Goal: Information Seeking & Learning: Learn about a topic

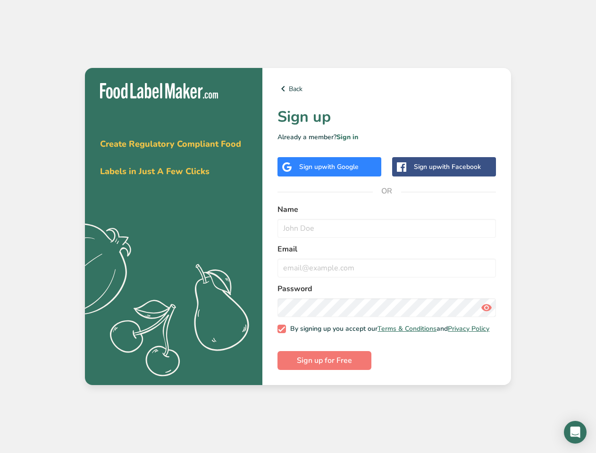
click at [386, 86] on link "Back" at bounding box center [386, 88] width 218 height 11
click at [329, 164] on span "with Google" at bounding box center [340, 166] width 37 height 9
click at [444, 164] on span "with Facebook" at bounding box center [458, 166] width 44 height 9
click at [486, 305] on icon at bounding box center [486, 307] width 11 height 17
click at [324, 363] on span "Sign up for Free" at bounding box center [324, 360] width 55 height 11
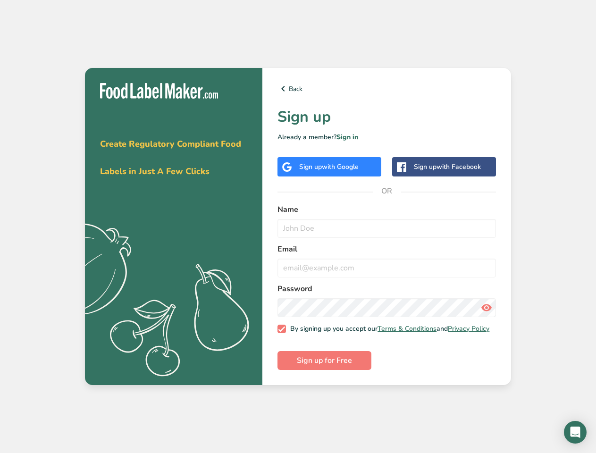
click at [575, 432] on icon "Open Intercom Messenger" at bounding box center [575, 432] width 10 height 11
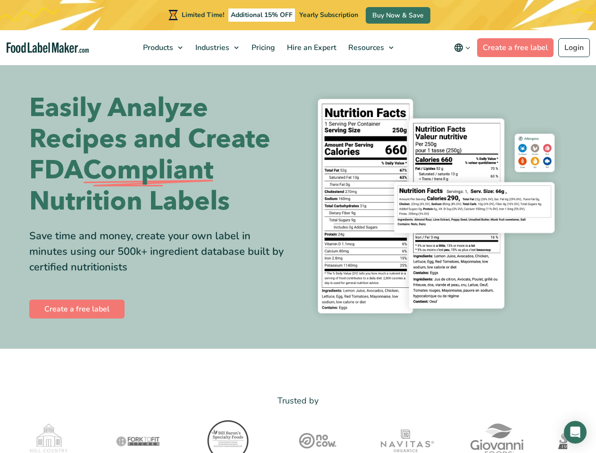
click at [298, 226] on div "Easily Analyze Recipes and Create FDA Compliant Nutrition Labels Save time and …" at bounding box center [298, 206] width 538 height 240
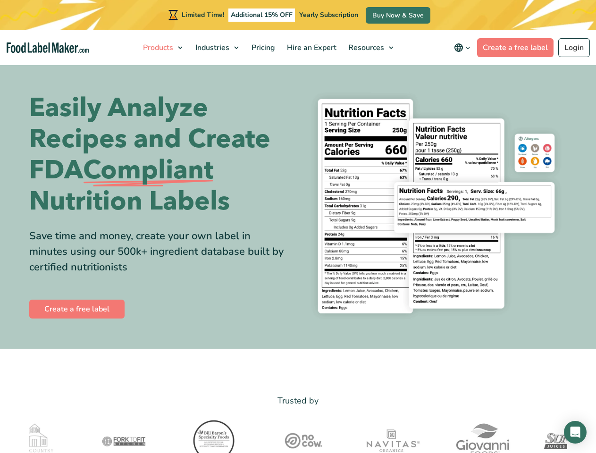
click at [164, 48] on span "Products" at bounding box center [157, 47] width 34 height 10
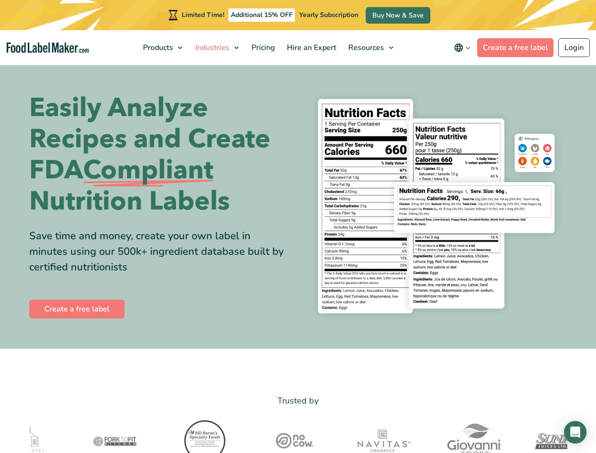
click at [218, 48] on span "Industries" at bounding box center [211, 47] width 38 height 10
click at [371, 48] on span "Resources" at bounding box center [365, 47] width 40 height 10
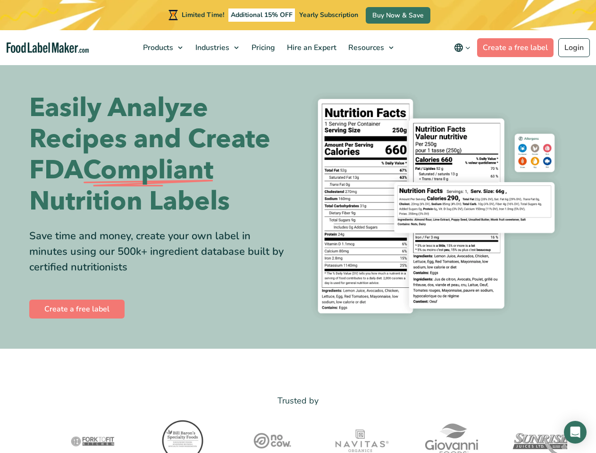
click at [464, 48] on icon "main navigation" at bounding box center [458, 47] width 11 height 11
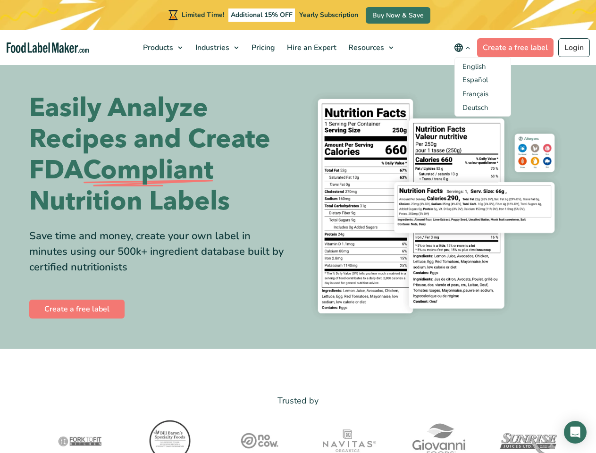
click at [298, 435] on img at bounding box center [260, 440] width 90 height 47
click at [575, 432] on icon "Open Intercom Messenger" at bounding box center [575, 432] width 10 height 11
